Goal: Information Seeking & Learning: Learn about a topic

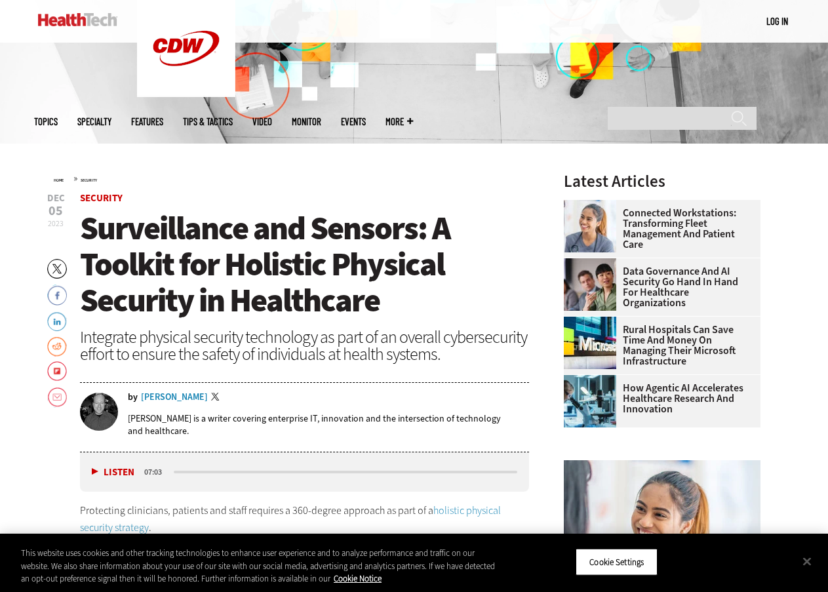
click at [513, 208] on header "Dec 05 2023 Twitter Facebook LinkedIn Reddit Flipboard Email Security Surveilla…" at bounding box center [305, 322] width 450 height 259
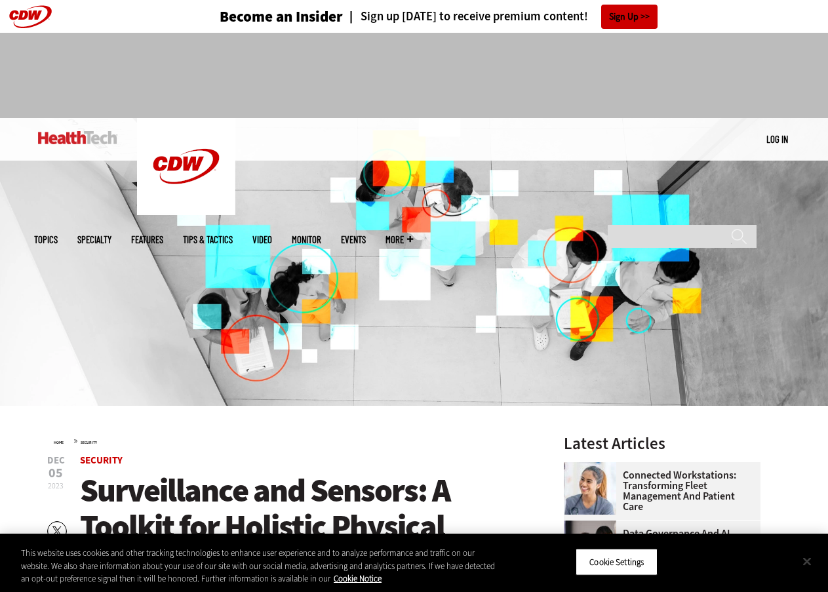
click at [800, 554] on button "Close" at bounding box center [806, 561] width 29 height 29
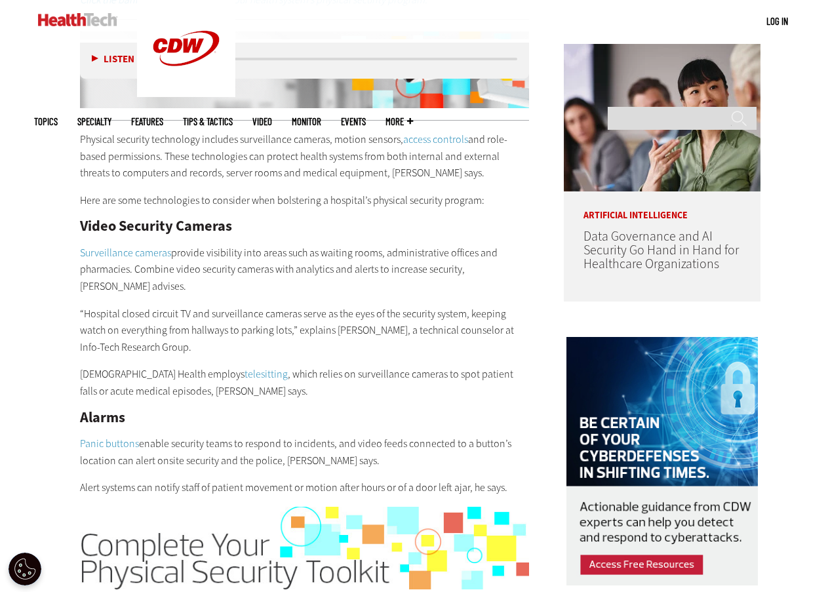
scroll to position [983, 0]
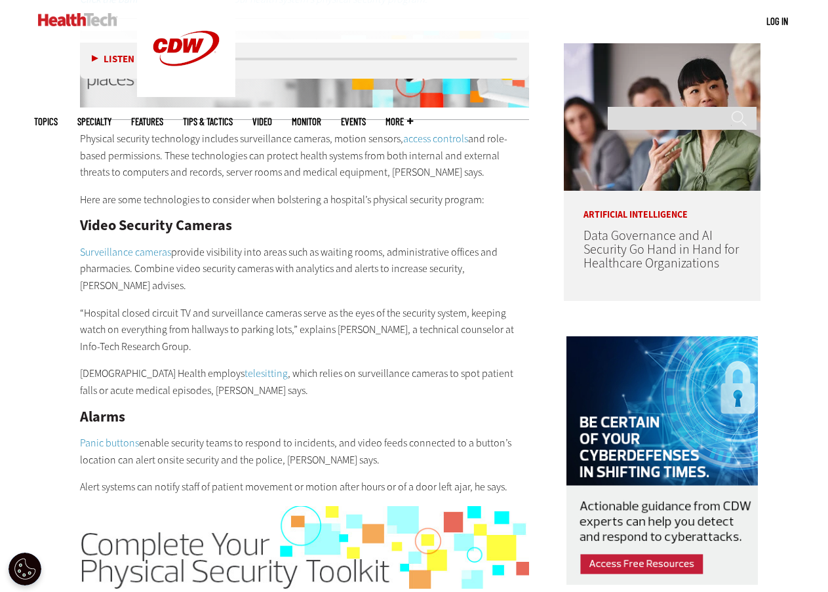
click at [317, 365] on p "Baptist Health employs telesitting , which relies on surveillance cameras to sp…" at bounding box center [305, 381] width 450 height 33
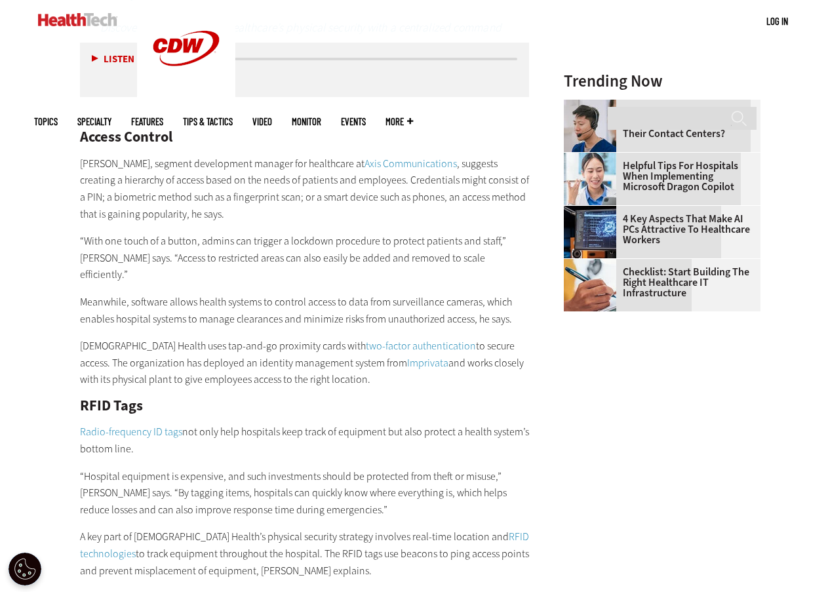
scroll to position [1769, 0]
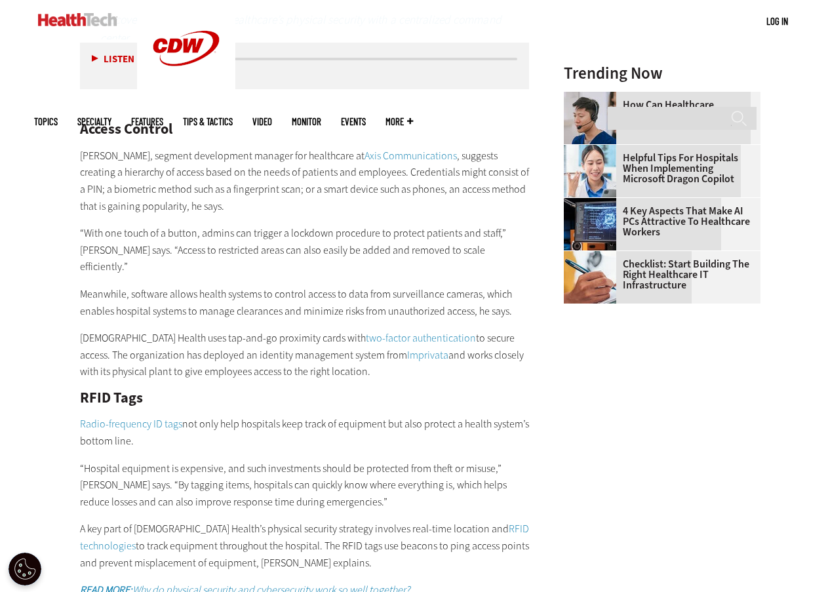
click at [345, 330] on p "Baptist Health uses tap-and-go proximity cards with two-factor authentication t…" at bounding box center [305, 355] width 450 height 50
click at [461, 225] on p "“With one touch of a button, admins can trigger a lockdown procedure to protect…" at bounding box center [305, 250] width 450 height 50
click at [495, 286] on p "Meanwhile, software allows health systems to control access to data from survei…" at bounding box center [305, 302] width 450 height 33
click at [407, 348] on link "Imprivata" at bounding box center [427, 355] width 41 height 14
click at [554, 281] on main "Home » Security Close New AI Research From CDW See how IT leaders are tackling …" at bounding box center [414, 279] width 760 height 3287
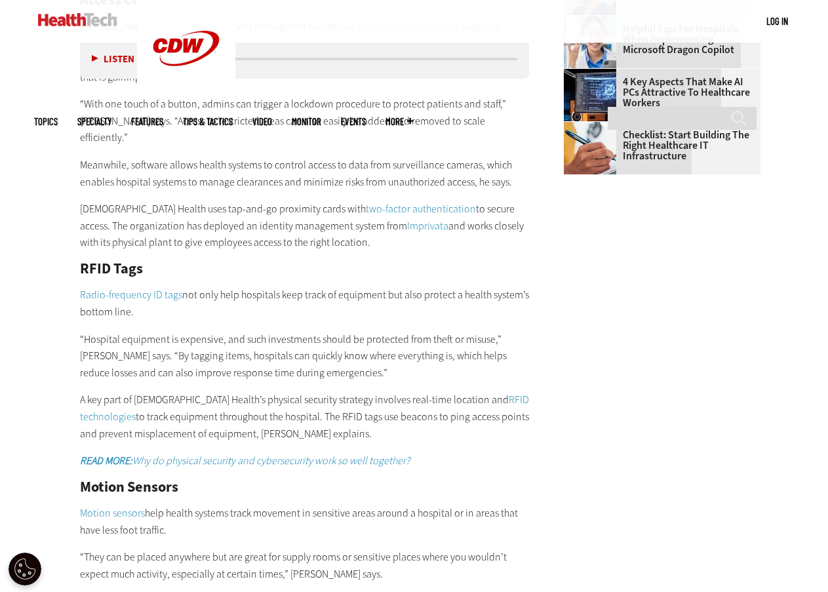
scroll to position [1901, 0]
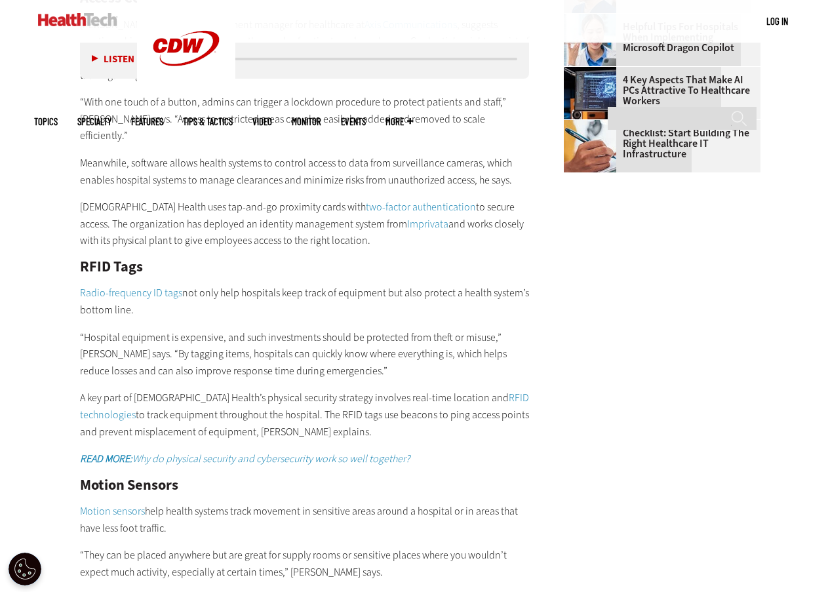
click at [311, 329] on p "“Hospital equipment is expensive, and such investments should be protected from…" at bounding box center [305, 354] width 450 height 50
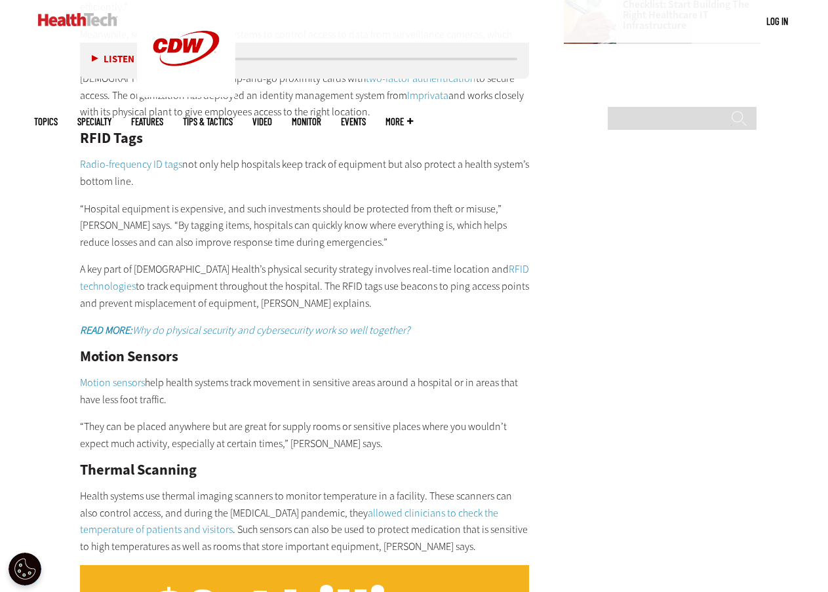
scroll to position [2032, 0]
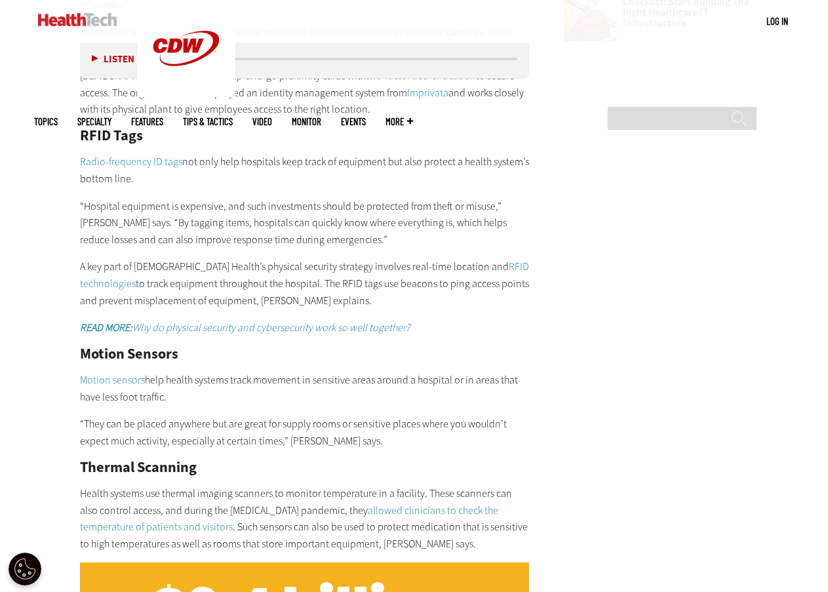
click at [533, 353] on main "Home » Security Close New AI Research From CDW See how IT leaders are tackling …" at bounding box center [414, 17] width 760 height 3287
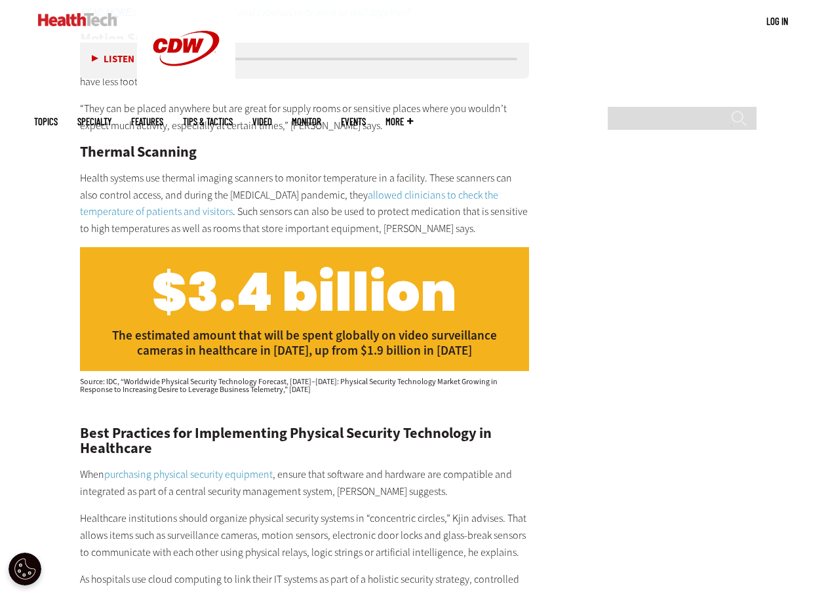
scroll to position [2425, 0]
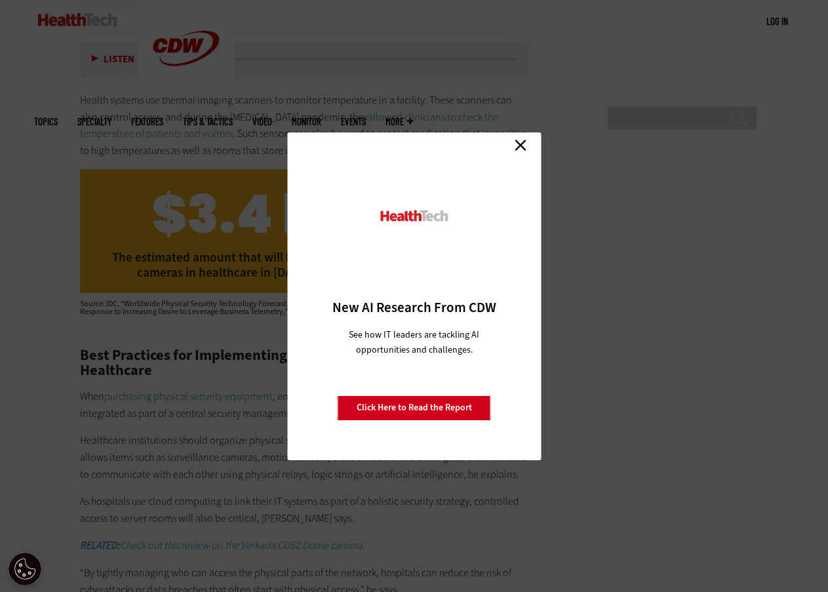
click at [351, 402] on link "Click Here to Read the Report" at bounding box center [414, 407] width 153 height 25
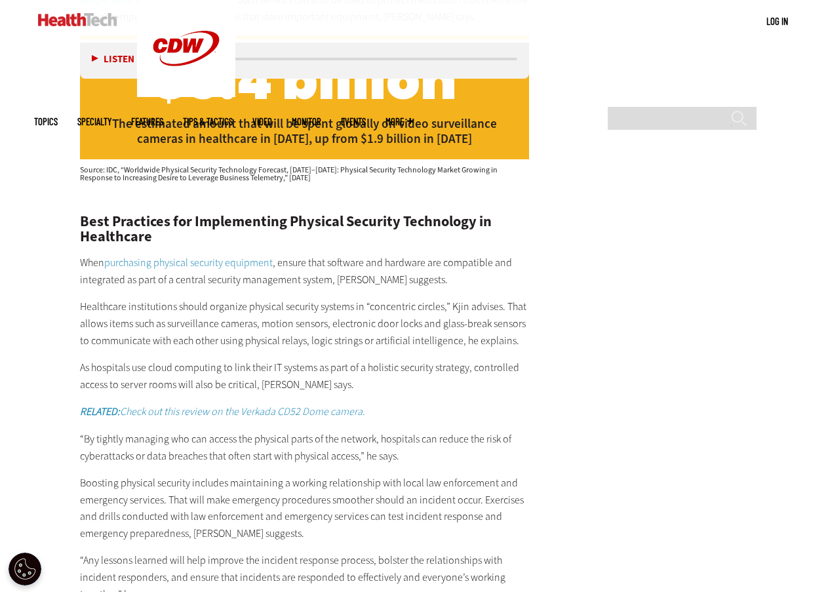
scroll to position [2619, 0]
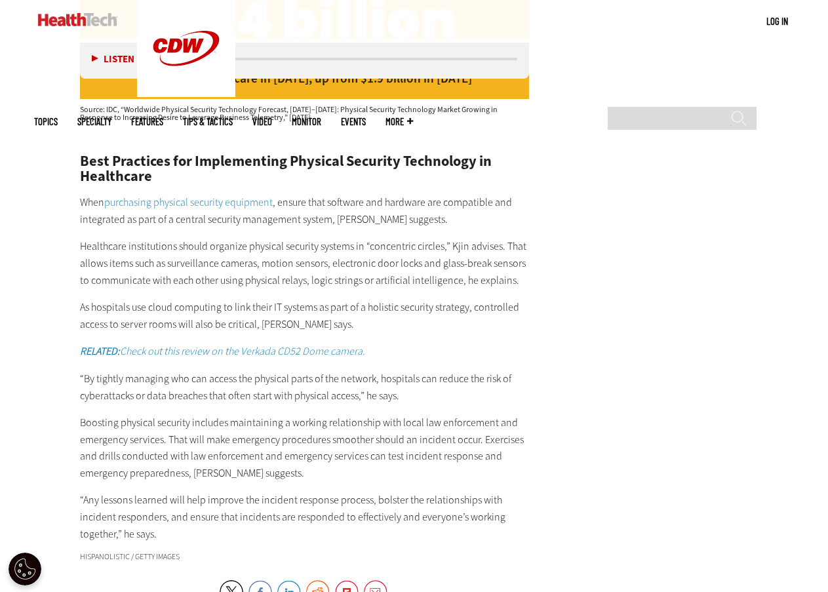
click at [455, 238] on p "Healthcare institutions should organize physical security systems in “concentri…" at bounding box center [305, 263] width 450 height 50
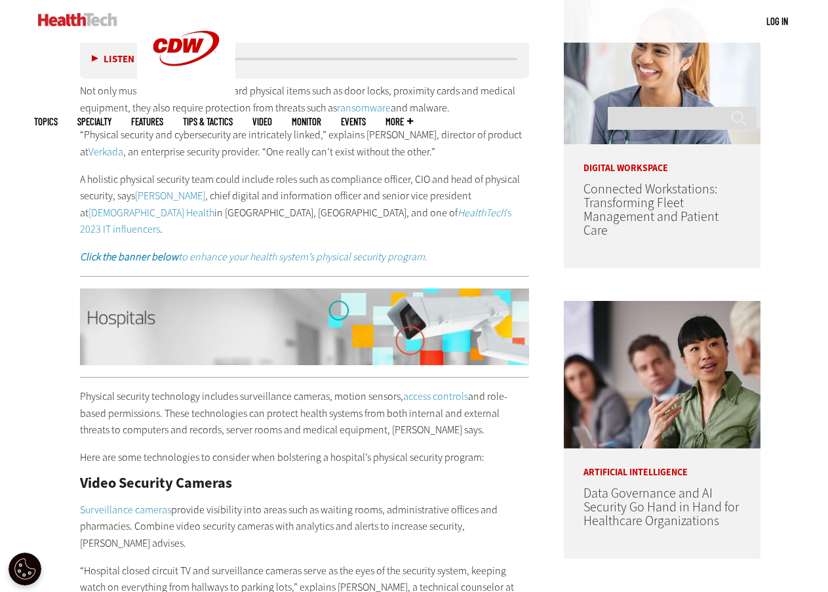
scroll to position [786, 0]
